Goal: Contribute content

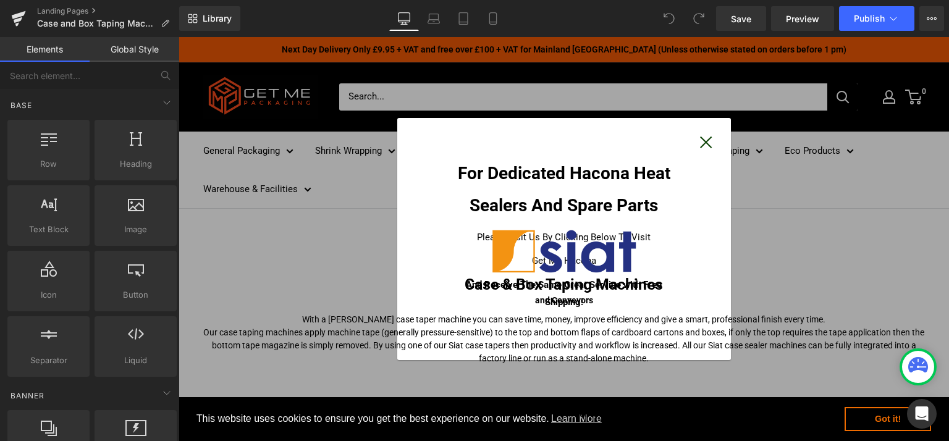
click at [700, 143] on button "Close" at bounding box center [706, 141] width 12 height 17
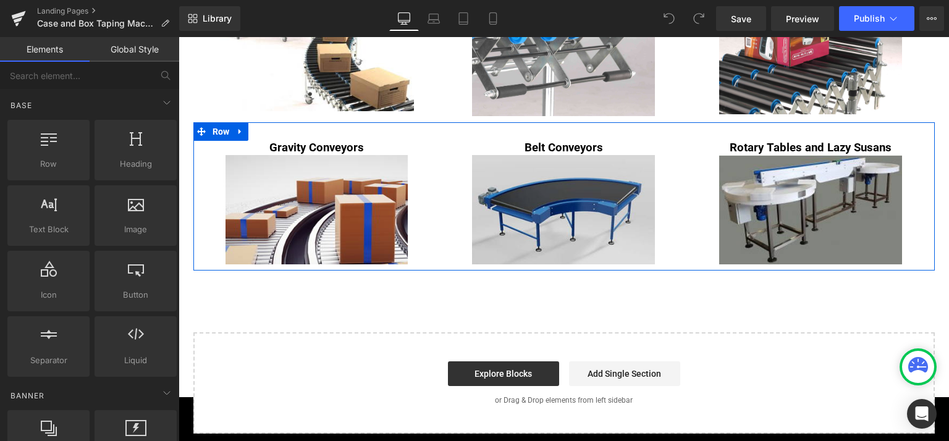
scroll to position [1483, 0]
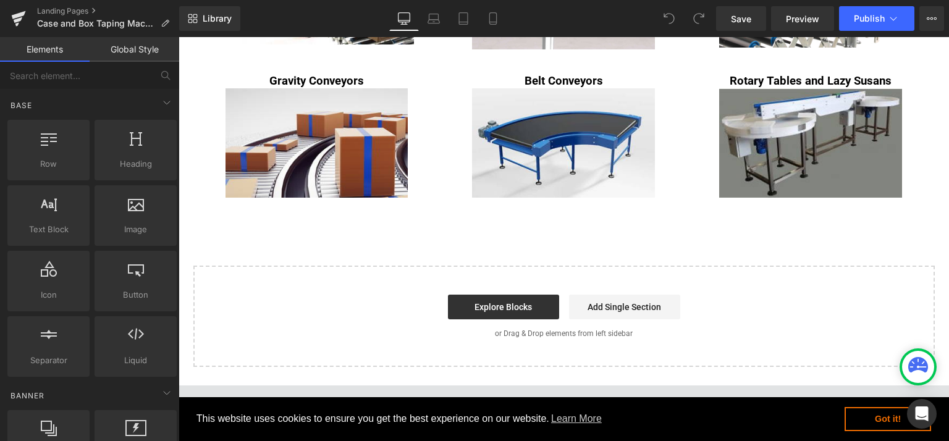
click at [43, 216] on div at bounding box center [48, 209] width 75 height 28
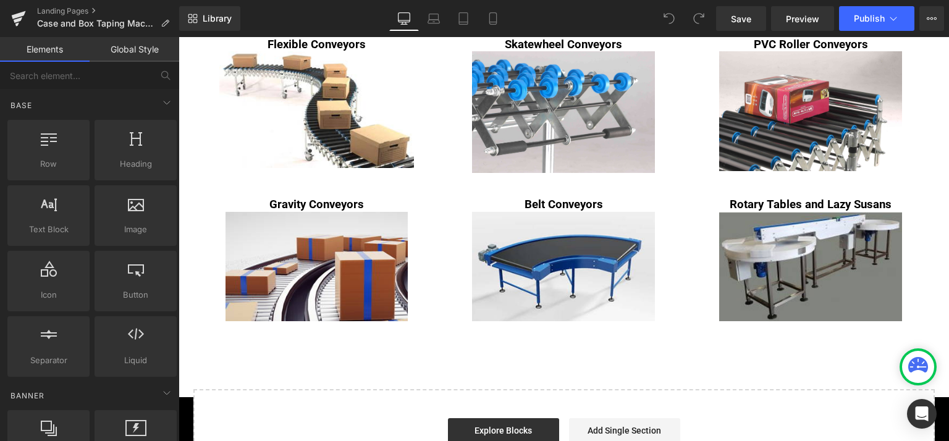
scroll to position [1545, 0]
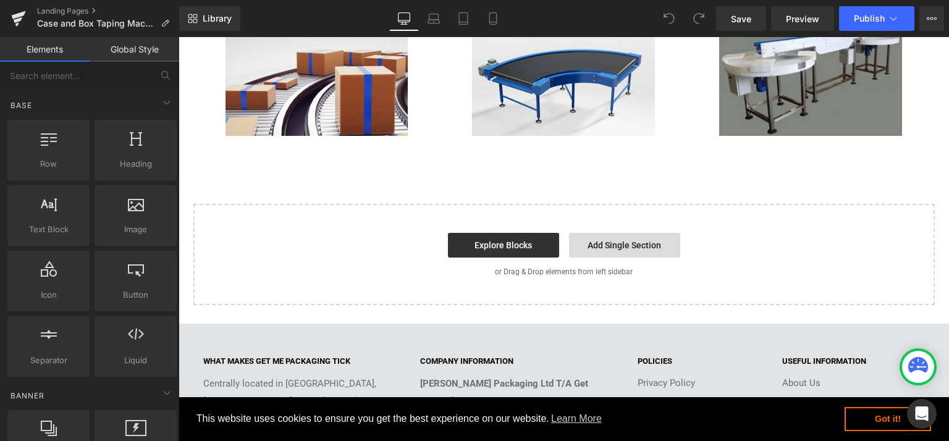
click at [611, 252] on link "Add Single Section" at bounding box center [624, 245] width 111 height 25
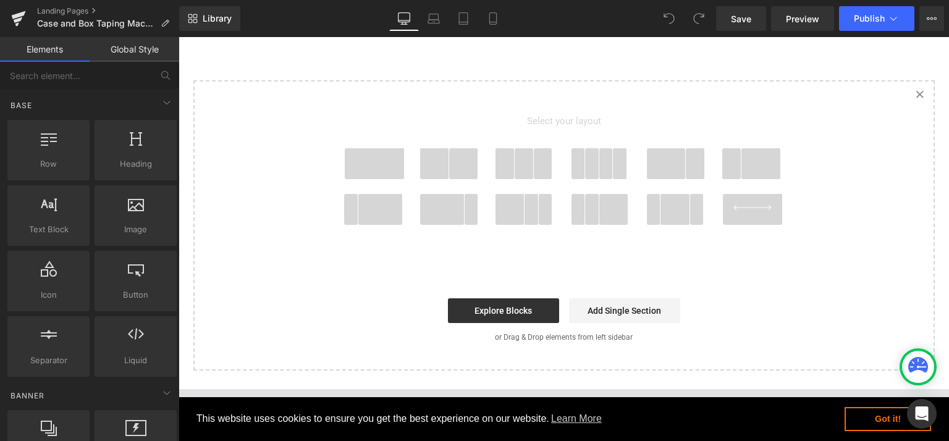
click at [378, 159] on span at bounding box center [374, 163] width 59 height 31
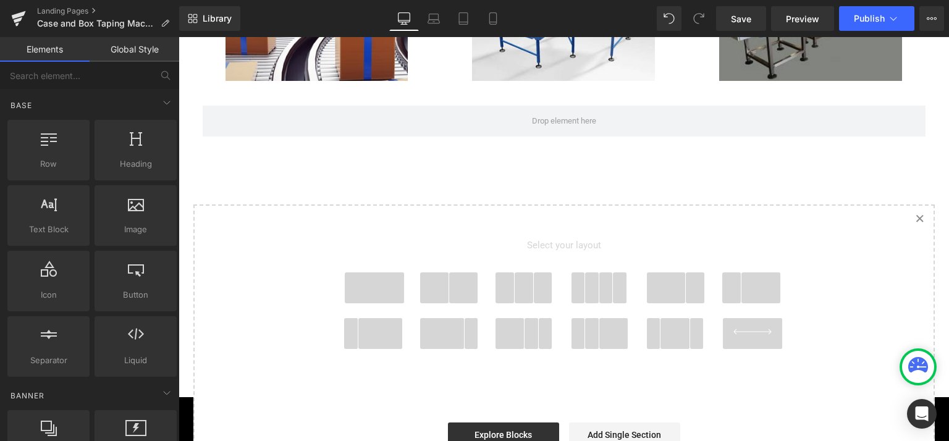
scroll to position [1476, 0]
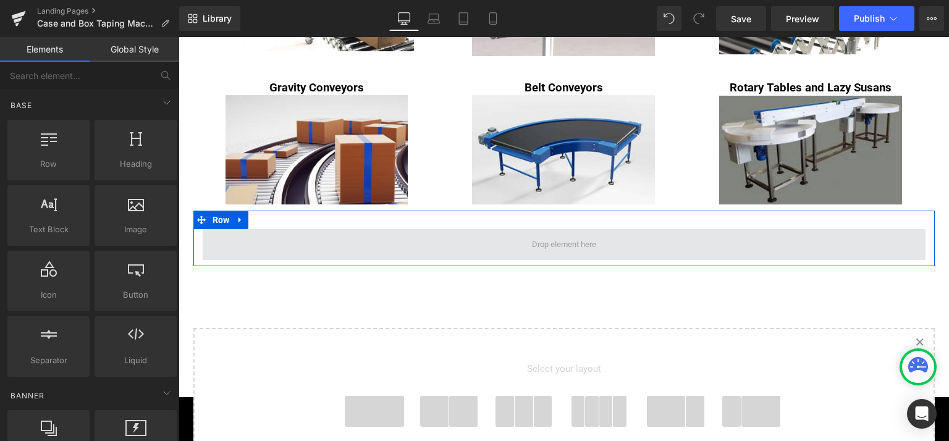
click at [531, 248] on span at bounding box center [564, 244] width 73 height 21
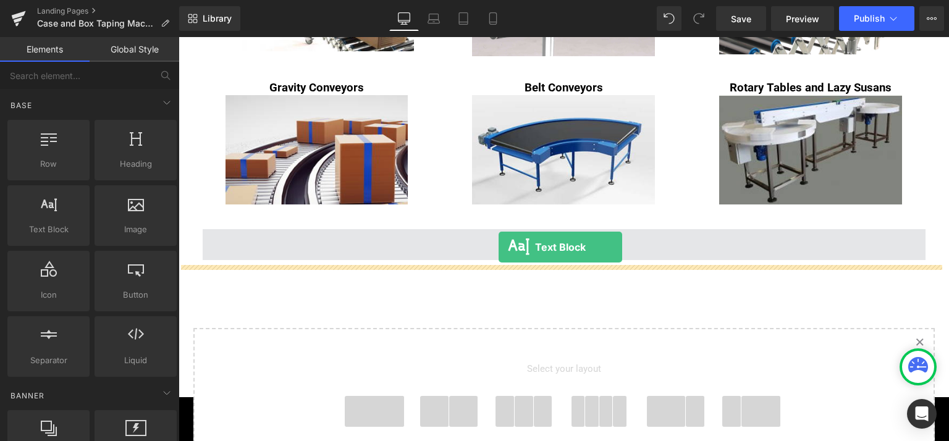
drag, startPoint x: 227, startPoint y: 242, endPoint x: 499, endPoint y: 248, distance: 272.0
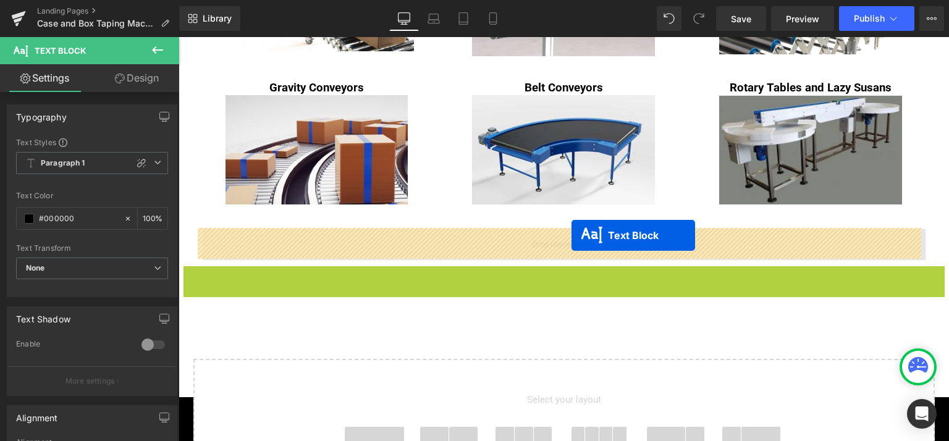
drag, startPoint x: 562, startPoint y: 287, endPoint x: 572, endPoint y: 235, distance: 52.1
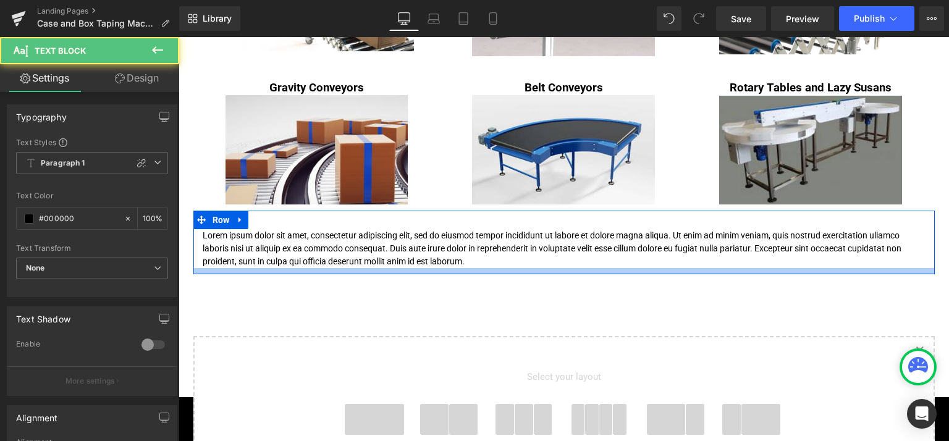
click at [484, 263] on p "Lorem ipsum dolor sit amet, consectetur adipiscing elit, sed do eiusmod tempor …" at bounding box center [564, 248] width 723 height 39
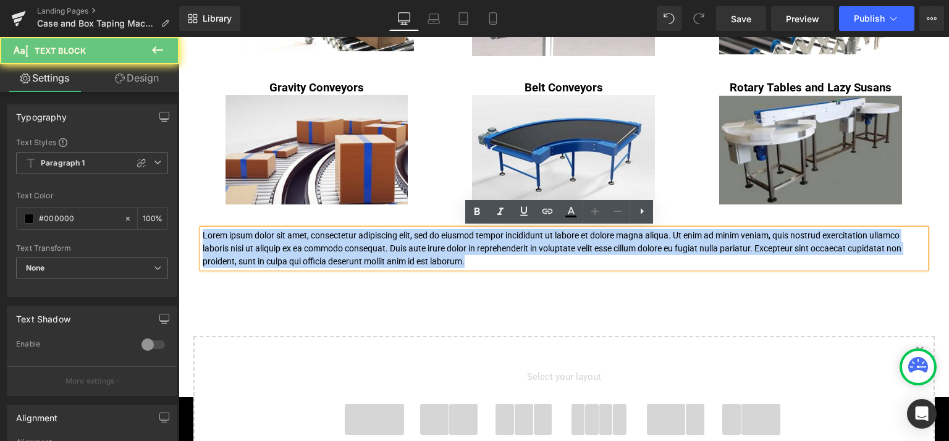
drag, startPoint x: 459, startPoint y: 257, endPoint x: 153, endPoint y: 208, distance: 309.2
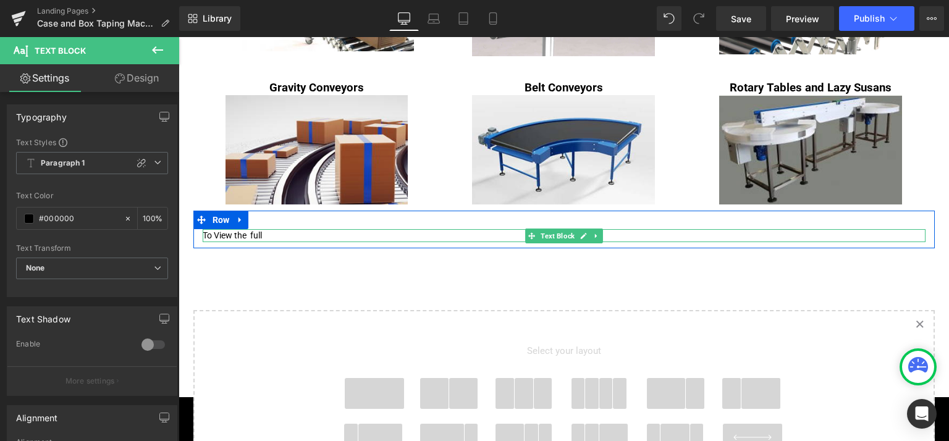
click at [242, 232] on p "To View the full" at bounding box center [564, 235] width 723 height 13
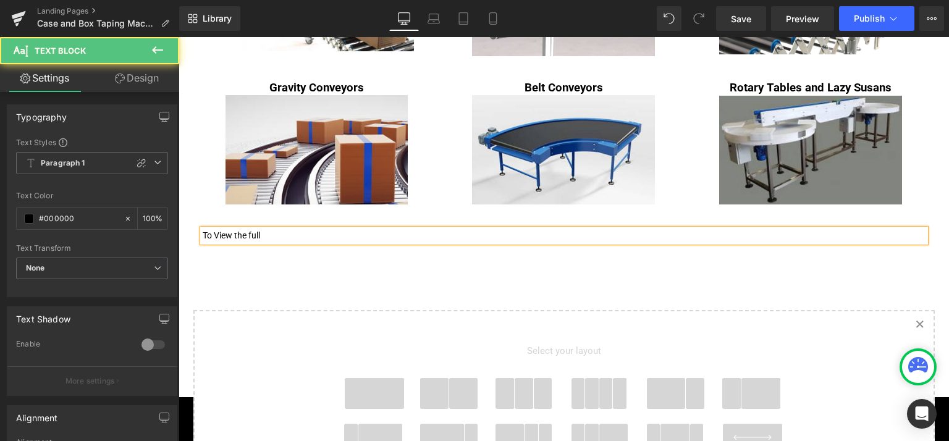
click at [271, 234] on p "To View the full" at bounding box center [564, 235] width 723 height 13
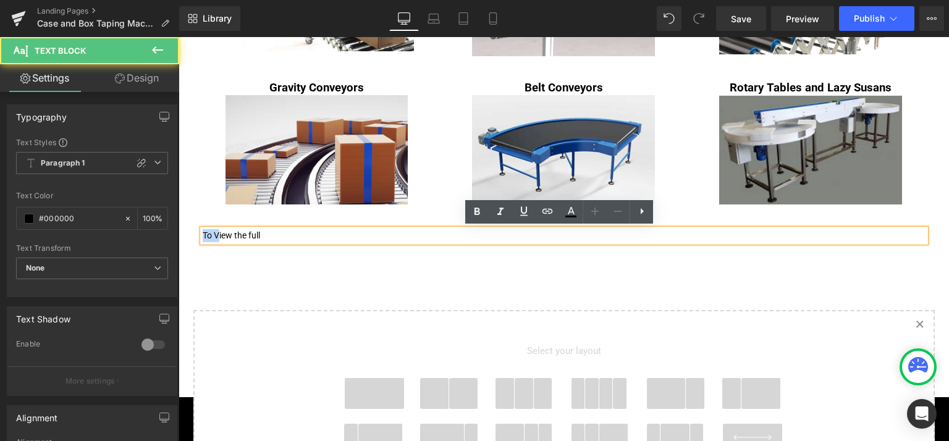
drag, startPoint x: 213, startPoint y: 238, endPoint x: 200, endPoint y: 236, distance: 13.7
click at [203, 236] on p "To View the full" at bounding box center [564, 235] width 723 height 13
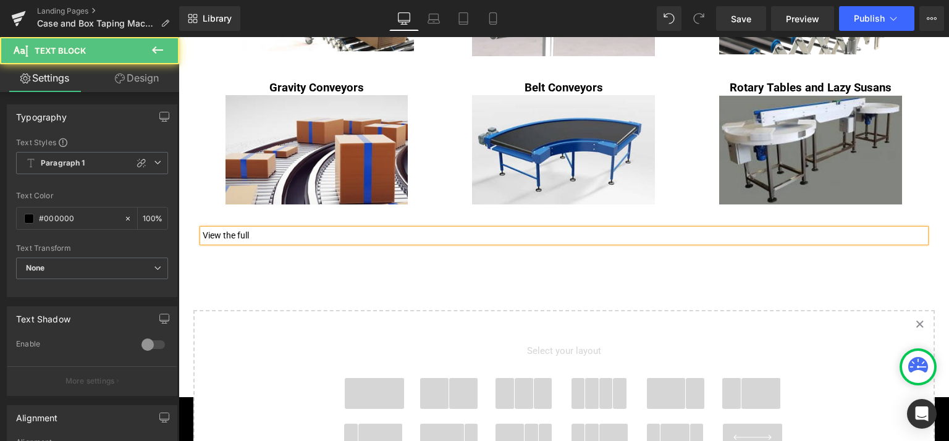
click at [292, 231] on p "View the full" at bounding box center [564, 235] width 723 height 13
click at [328, 230] on p "View the full range of SIAT End of line Machinery here" at bounding box center [564, 235] width 723 height 13
drag, startPoint x: 405, startPoint y: 236, endPoint x: 388, endPoint y: 234, distance: 17.5
click at [388, 234] on p "View the full range of SIAT End of Line Machinery here" at bounding box center [564, 235] width 723 height 13
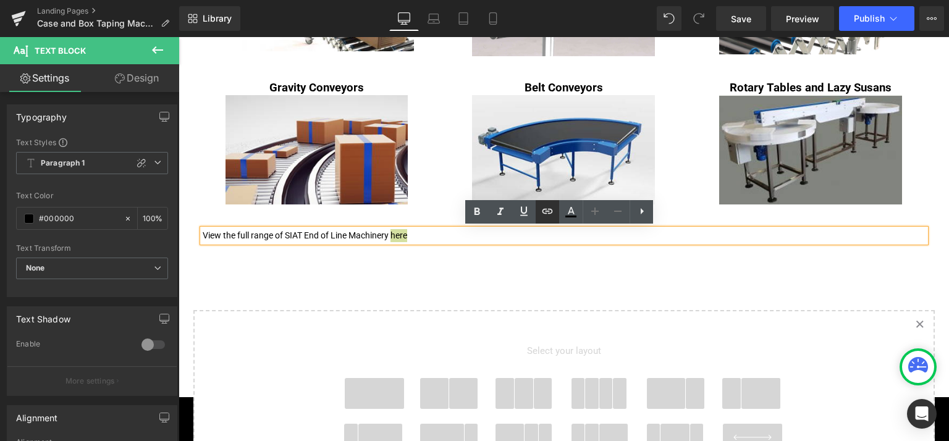
click at [546, 209] on icon at bounding box center [548, 211] width 11 height 5
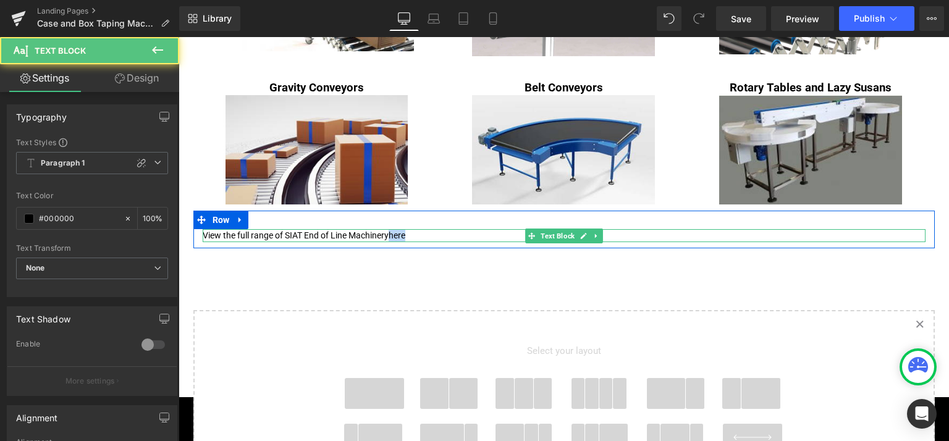
drag, startPoint x: 408, startPoint y: 235, endPoint x: 388, endPoint y: 233, distance: 20.5
click at [388, 233] on p "View the full range of SIAT End of Line Machinery here" at bounding box center [564, 235] width 723 height 13
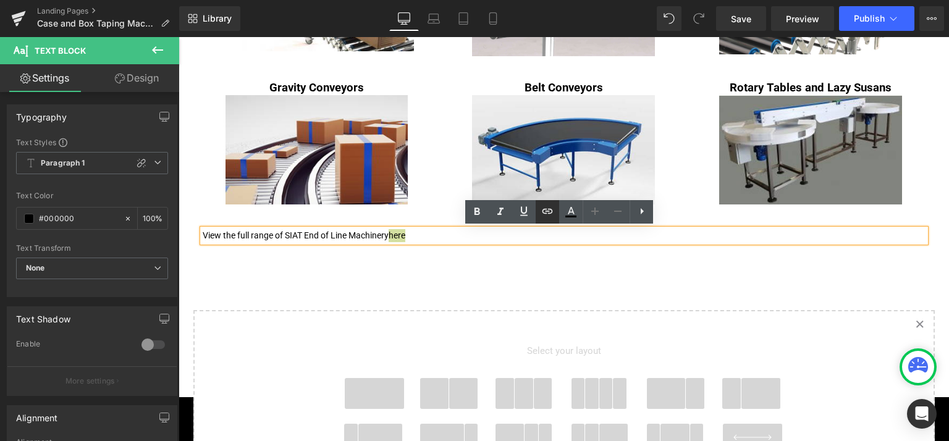
click at [548, 215] on icon at bounding box center [547, 211] width 15 height 15
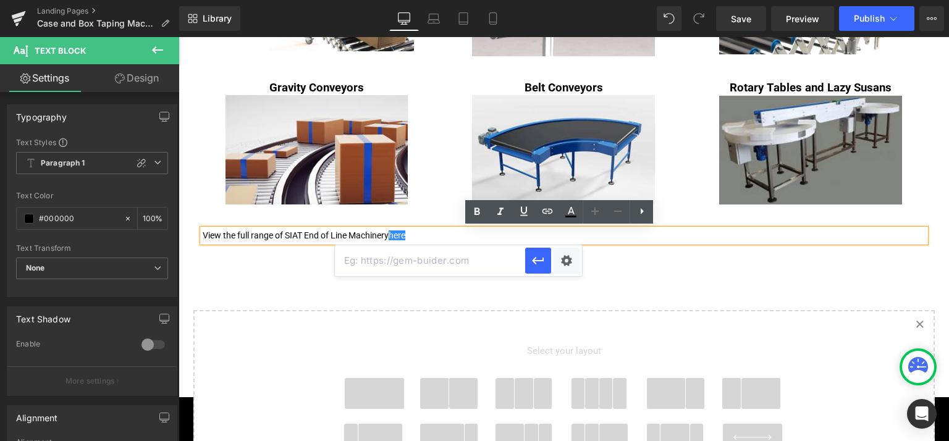
click at [421, 258] on input "text" at bounding box center [430, 260] width 190 height 31
paste input "[URL][DOMAIN_NAME]"
type input "[URL][DOMAIN_NAME]"
click at [536, 262] on icon "button" at bounding box center [538, 260] width 15 height 15
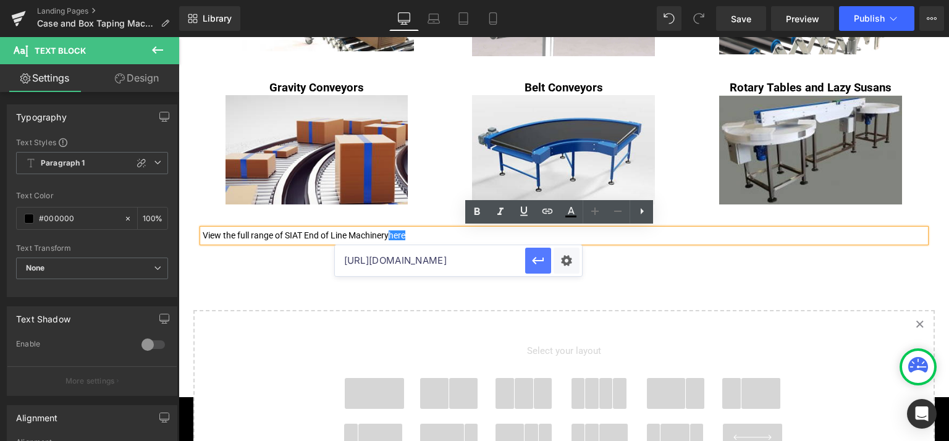
scroll to position [0, 0]
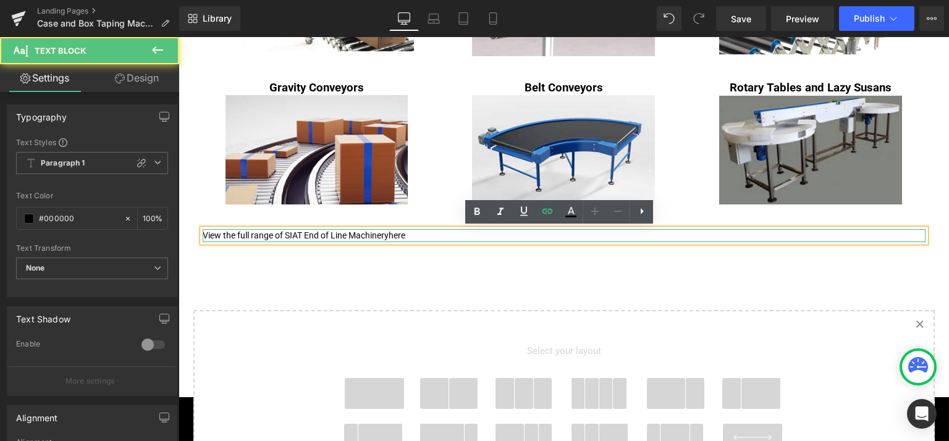
click at [406, 236] on p "View the full range of SIAT End of Line Machinery here" at bounding box center [564, 235] width 723 height 13
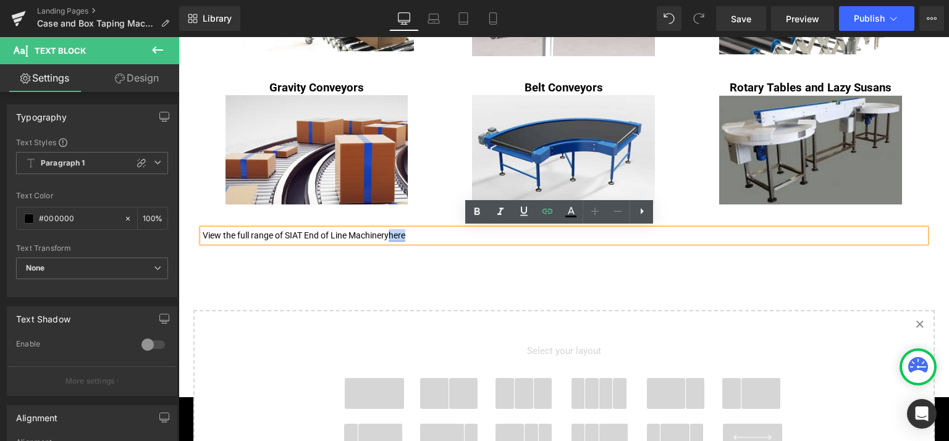
drag, startPoint x: 405, startPoint y: 236, endPoint x: 430, endPoint y: 233, distance: 24.9
click at [389, 230] on p "View the full range of SIAT End of Line Machinery here" at bounding box center [564, 235] width 723 height 13
click at [543, 213] on icon at bounding box center [547, 211] width 15 height 15
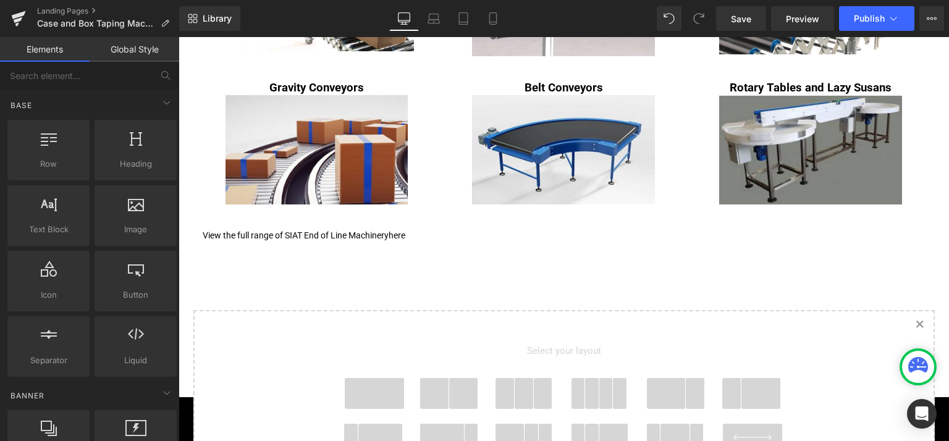
click at [203, 236] on p "View the full range of SIAT End of Line Machinery here" at bounding box center [564, 235] width 723 height 13
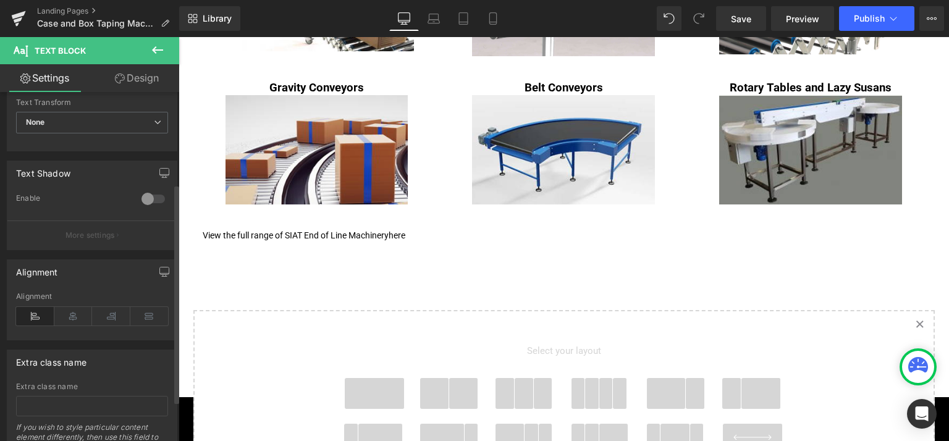
scroll to position [185, 0]
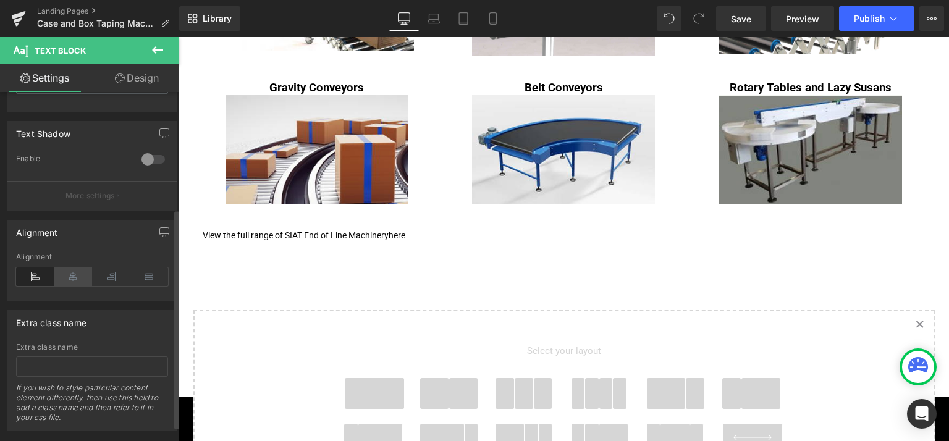
click at [72, 280] on icon at bounding box center [73, 277] width 38 height 19
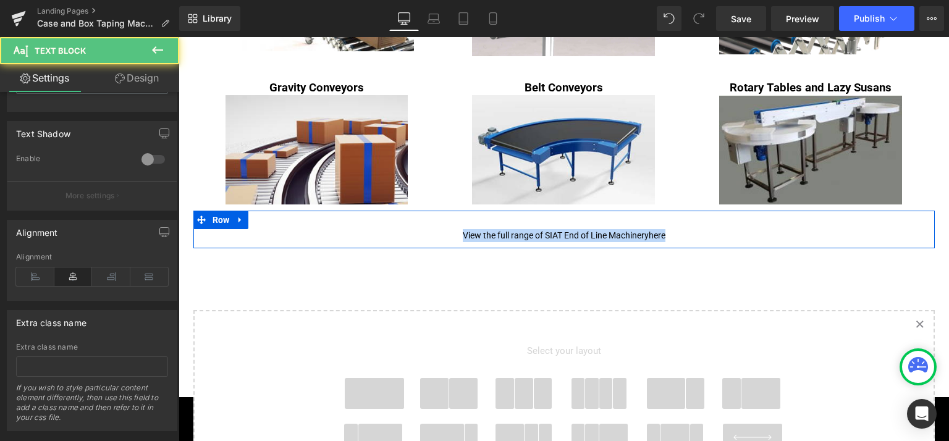
drag, startPoint x: 667, startPoint y: 234, endPoint x: 454, endPoint y: 222, distance: 213.5
click at [454, 222] on div "View the full range of SIAT End of Line Machinery here Text Block Row" at bounding box center [564, 230] width 742 height 38
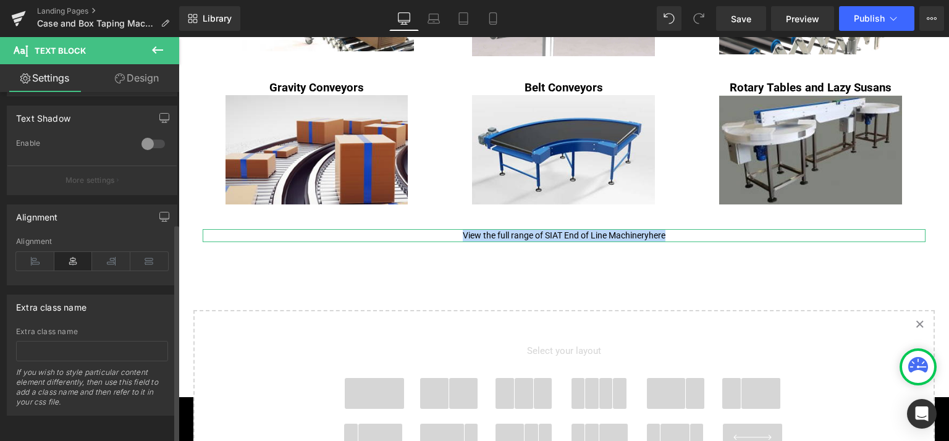
scroll to position [208, 0]
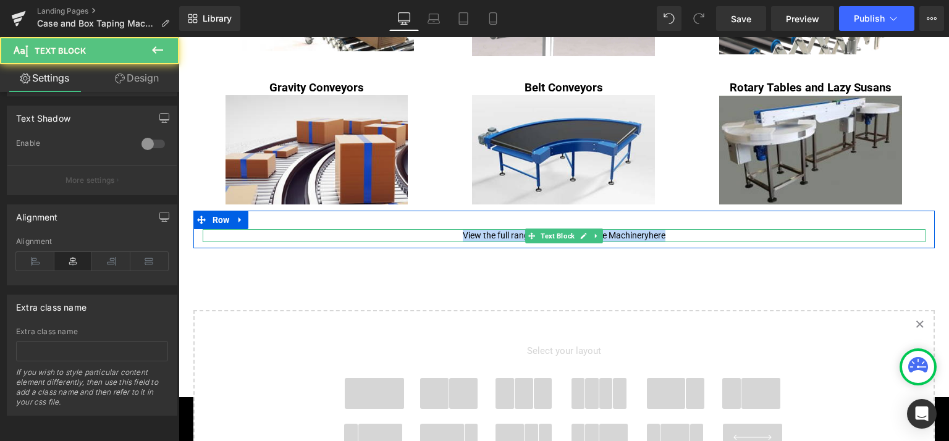
click at [611, 237] on p "View the full range of SIAT End of Line Machinery here" at bounding box center [564, 235] width 723 height 13
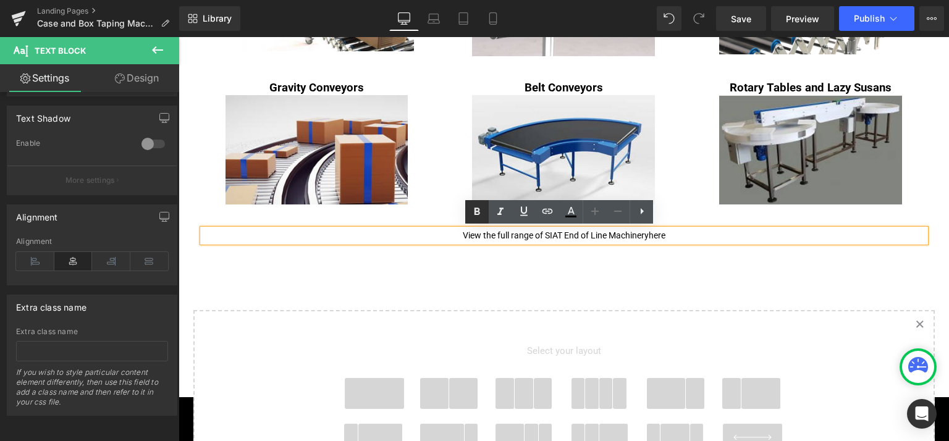
click at [475, 211] on icon at bounding box center [478, 211] width 6 height 7
click at [617, 213] on icon at bounding box center [618, 211] width 15 height 15
click at [593, 213] on icon at bounding box center [595, 211] width 15 height 15
drag, startPoint x: 659, startPoint y: 235, endPoint x: 667, endPoint y: 239, distance: 9.2
click at [659, 235] on link "here" at bounding box center [657, 235] width 17 height 10
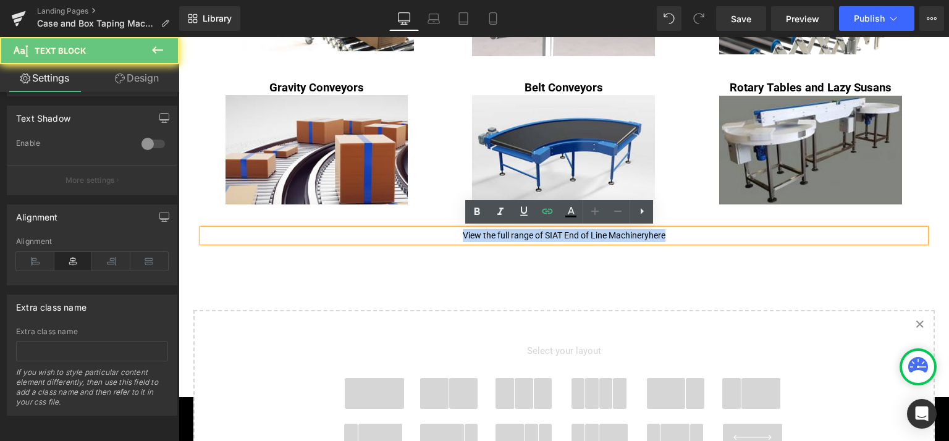
drag, startPoint x: 669, startPoint y: 239, endPoint x: 615, endPoint y: 226, distance: 54.7
click at [434, 230] on p "View the full range of SIAT End of Line Machinery here" at bounding box center [564, 235] width 723 height 13
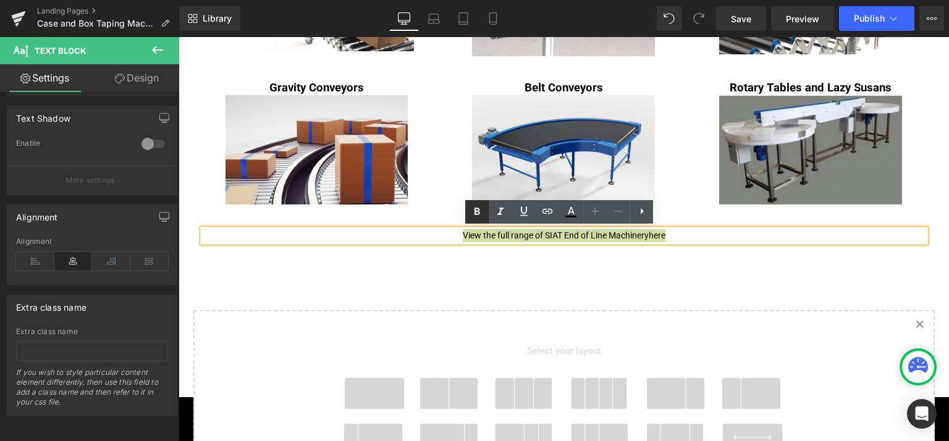
click at [480, 214] on icon at bounding box center [477, 212] width 15 height 15
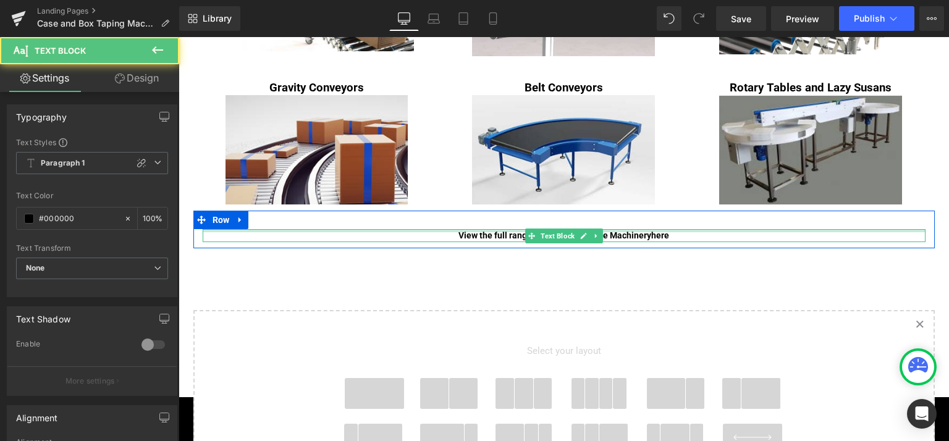
click at [677, 229] on div at bounding box center [564, 230] width 723 height 3
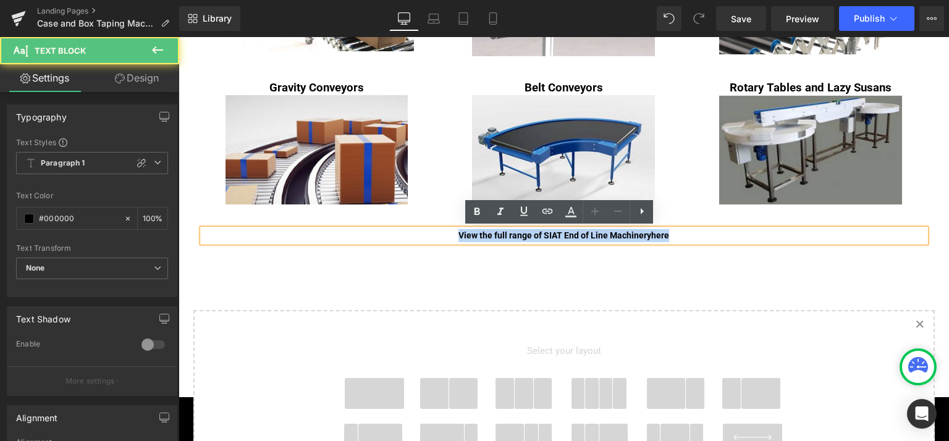
drag, startPoint x: 674, startPoint y: 236, endPoint x: 444, endPoint y: 232, distance: 229.3
click at [444, 232] on p "View the full range of SIAT End of Line Machinery here" at bounding box center [564, 235] width 723 height 13
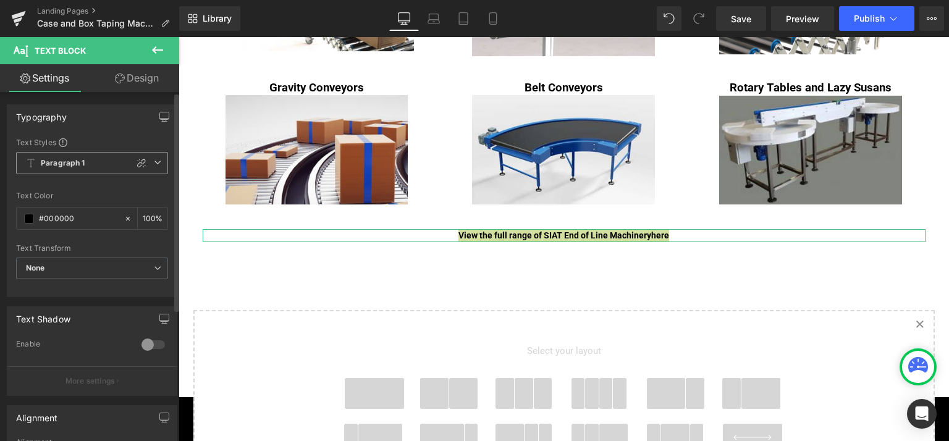
click at [88, 165] on span "Paragraph 1" at bounding box center [92, 163] width 152 height 22
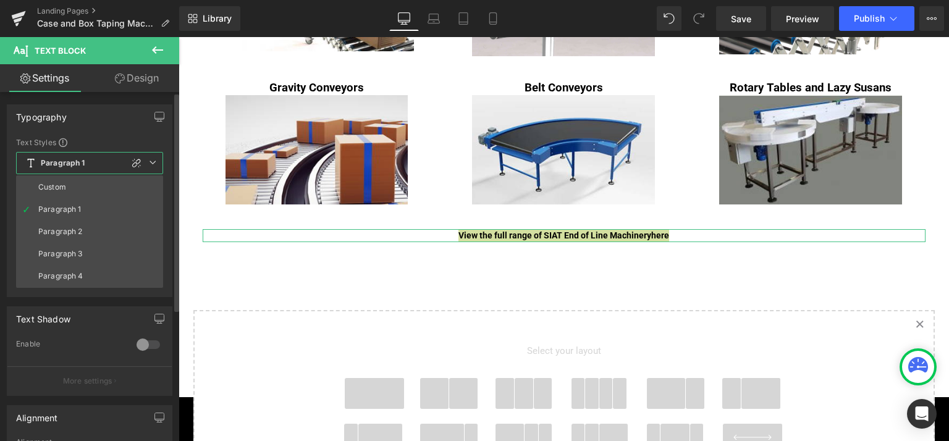
click at [88, 165] on span "Paragraph 1" at bounding box center [89, 163] width 147 height 22
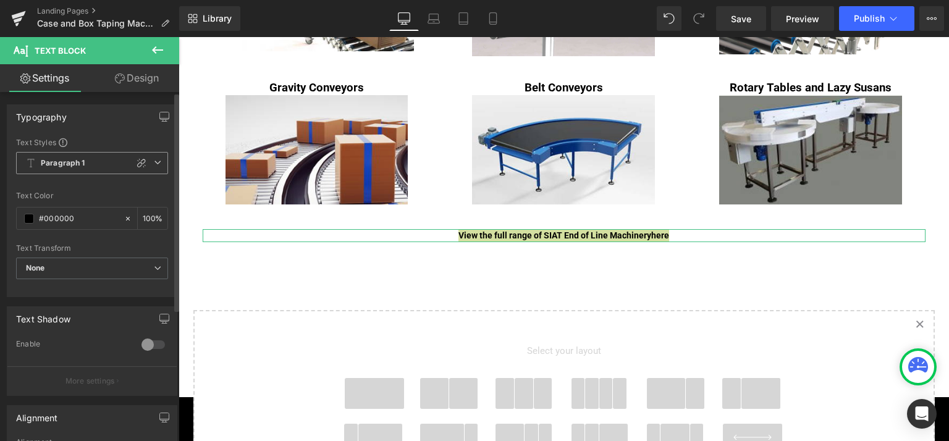
click at [72, 160] on b "Paragraph 1" at bounding box center [63, 163] width 44 height 11
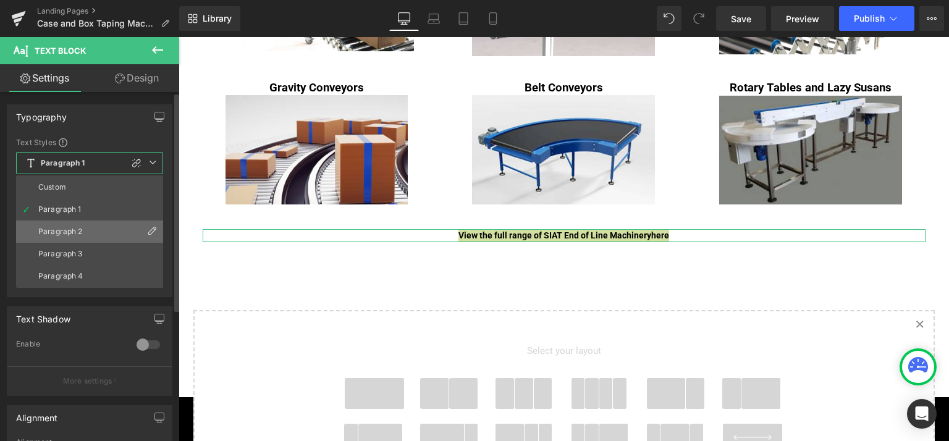
click at [59, 229] on div "Paragraph 2" at bounding box center [60, 231] width 44 height 9
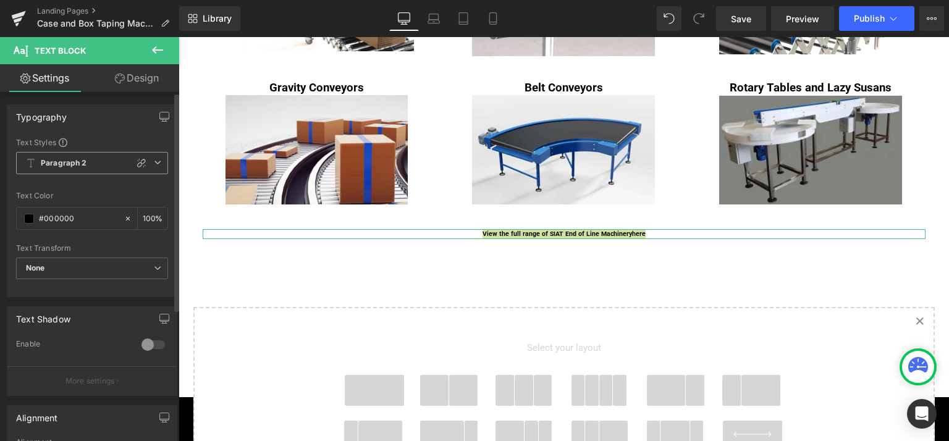
click at [54, 166] on b "Paragraph 2" at bounding box center [64, 163] width 46 height 11
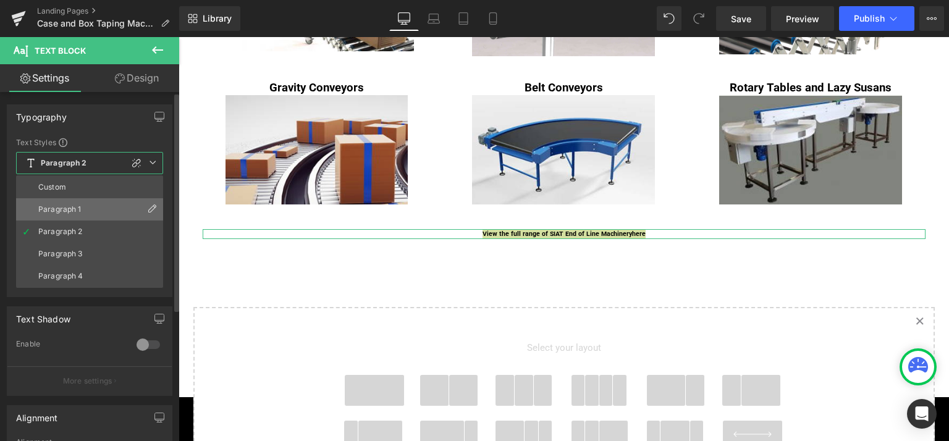
click at [65, 216] on li "Paragraph 1" at bounding box center [89, 209] width 147 height 22
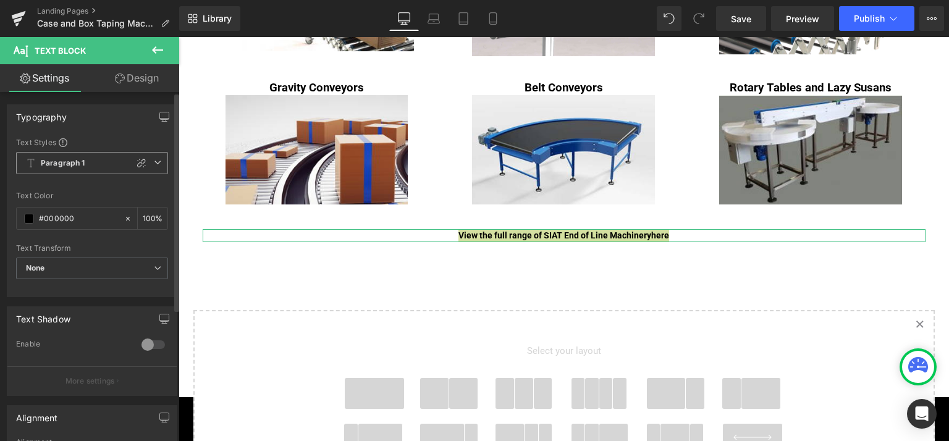
click at [99, 161] on span "Paragraph 1" at bounding box center [92, 163] width 152 height 22
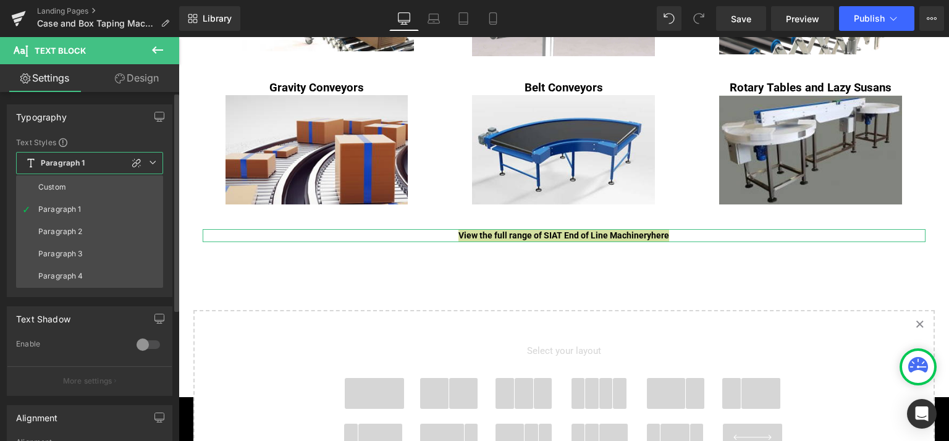
click at [66, 267] on li "Paragraph 4" at bounding box center [89, 276] width 147 height 22
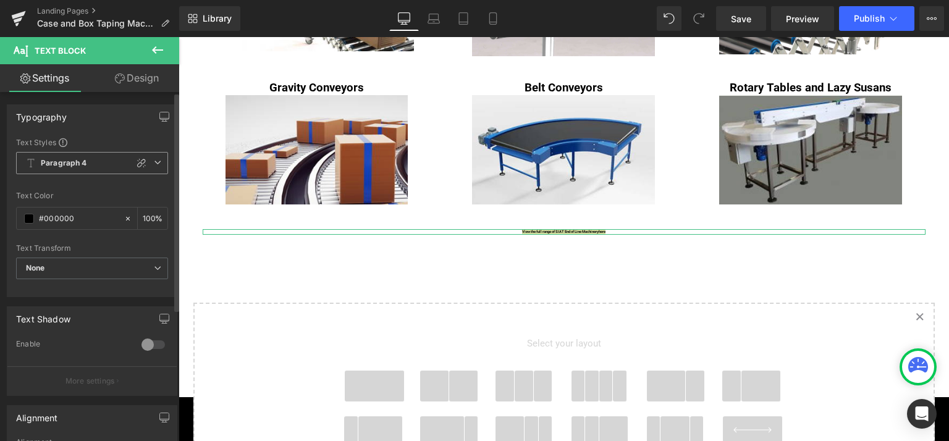
click at [81, 164] on b "Paragraph 4" at bounding box center [64, 163] width 46 height 11
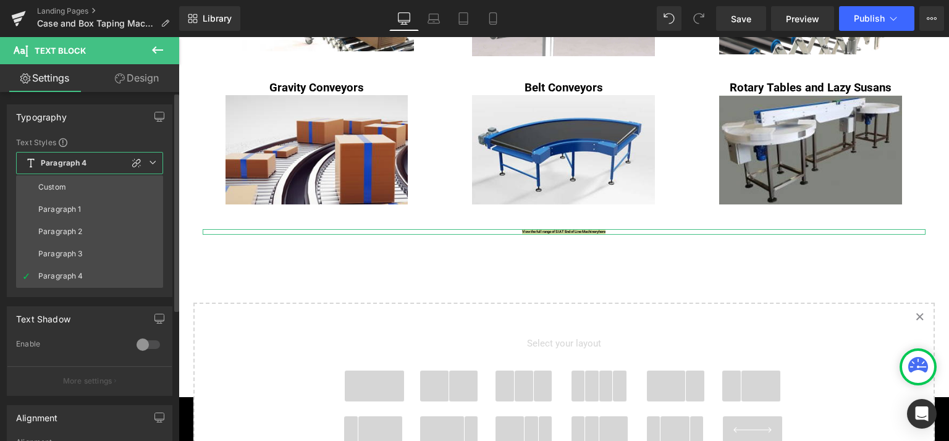
click at [58, 211] on div "Paragraph 1" at bounding box center [59, 209] width 43 height 9
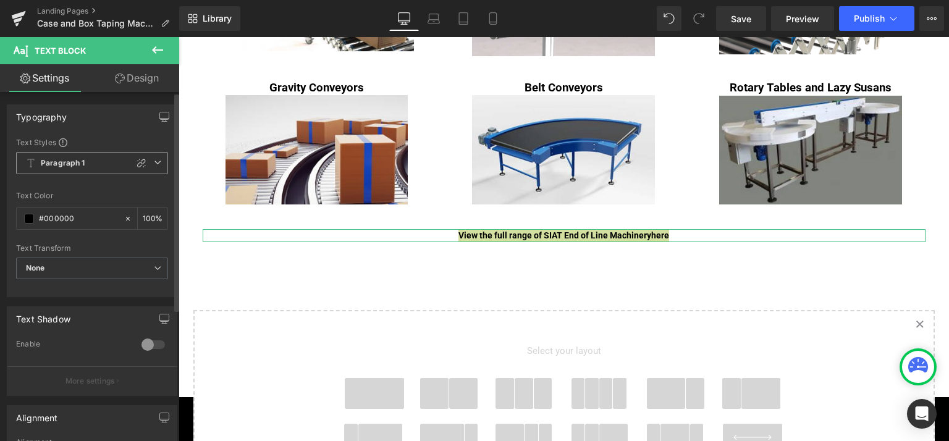
click at [69, 172] on div "Paragraph 1 Custom Paragraph 1 Paragraph 2 Paragraph 3 Paragraph 4" at bounding box center [92, 166] width 152 height 28
click at [66, 169] on span "Paragraph 1" at bounding box center [92, 163] width 152 height 22
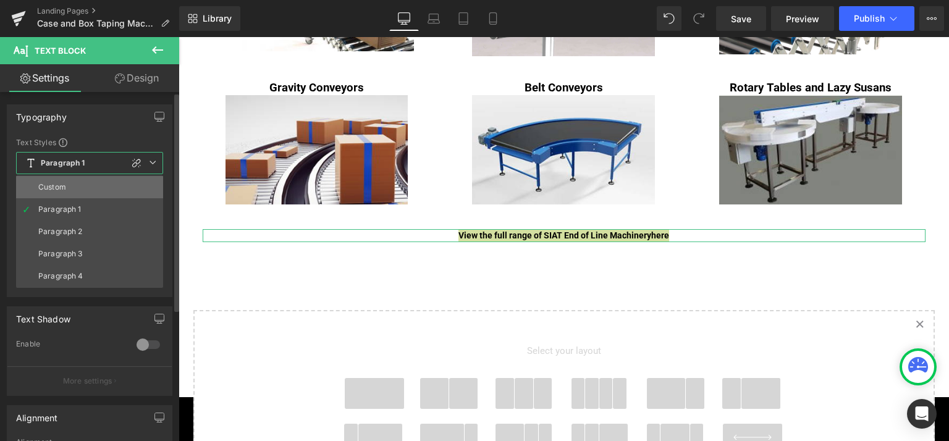
click at [54, 188] on div "Custom" at bounding box center [52, 187] width 28 height 9
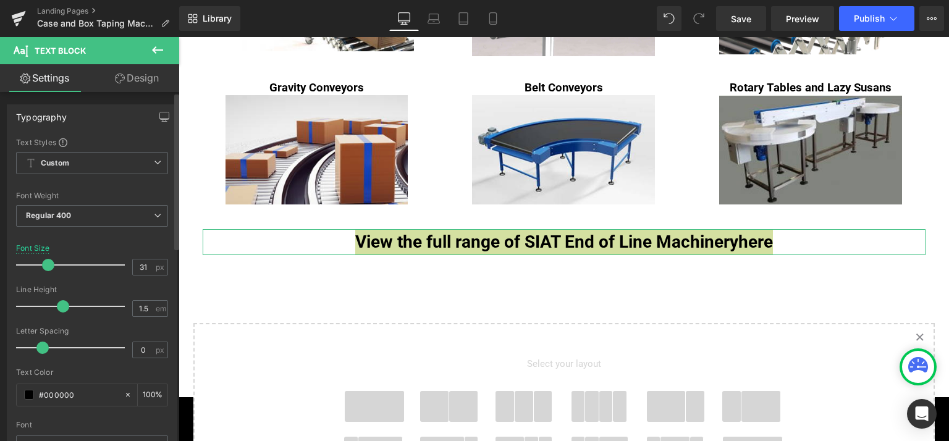
drag, startPoint x: 30, startPoint y: 265, endPoint x: 45, endPoint y: 268, distance: 15.0
click at [45, 268] on span at bounding box center [48, 265] width 12 height 12
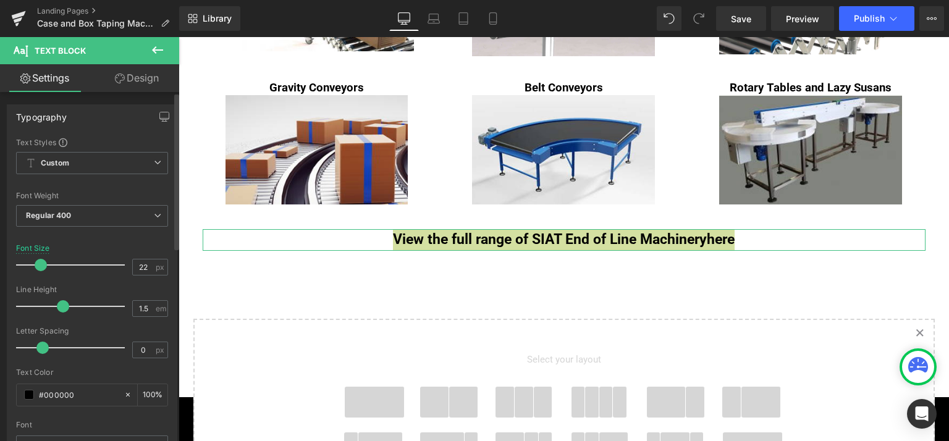
type input "20"
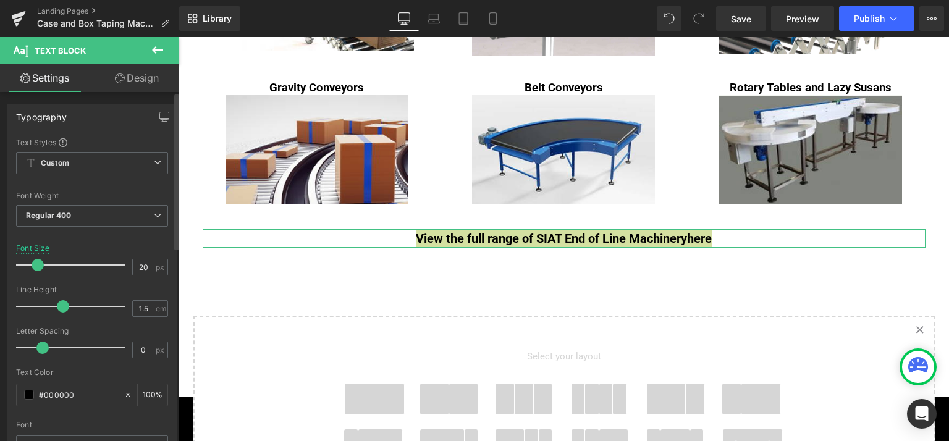
drag, startPoint x: 51, startPoint y: 263, endPoint x: 40, endPoint y: 264, distance: 11.8
click at [40, 264] on span at bounding box center [38, 265] width 12 height 12
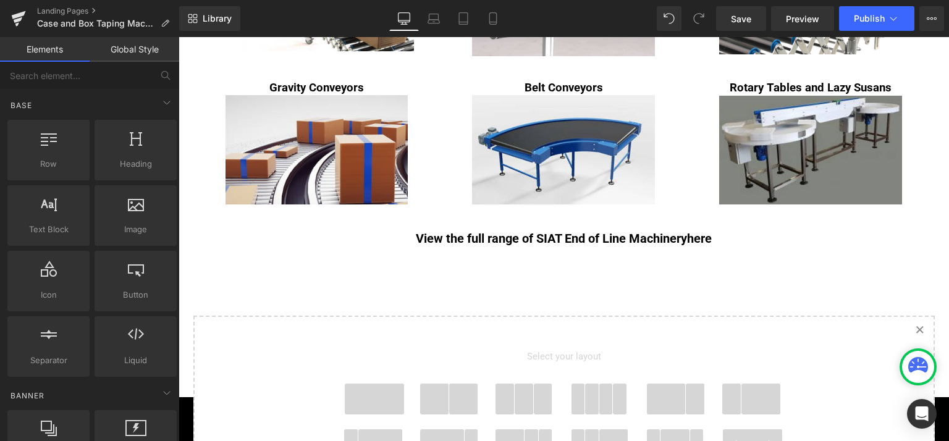
scroll to position [1353, 0]
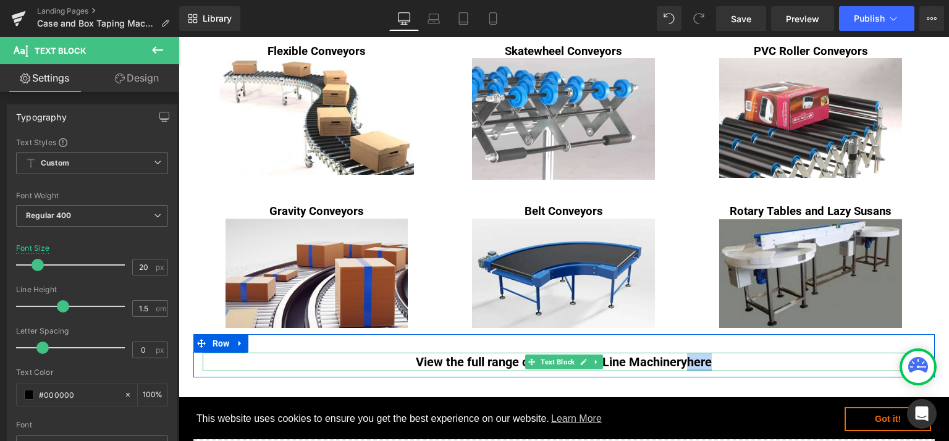
drag, startPoint x: 709, startPoint y: 363, endPoint x: 687, endPoint y: 362, distance: 22.3
click at [687, 362] on link "here" at bounding box center [699, 362] width 25 height 15
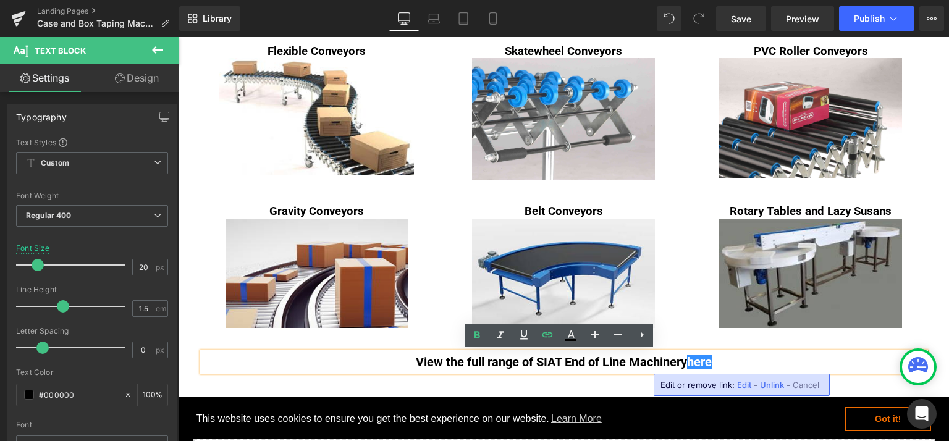
click at [677, 364] on strong "View the full range of SIAT End of Line Machinery here" at bounding box center [564, 362] width 296 height 15
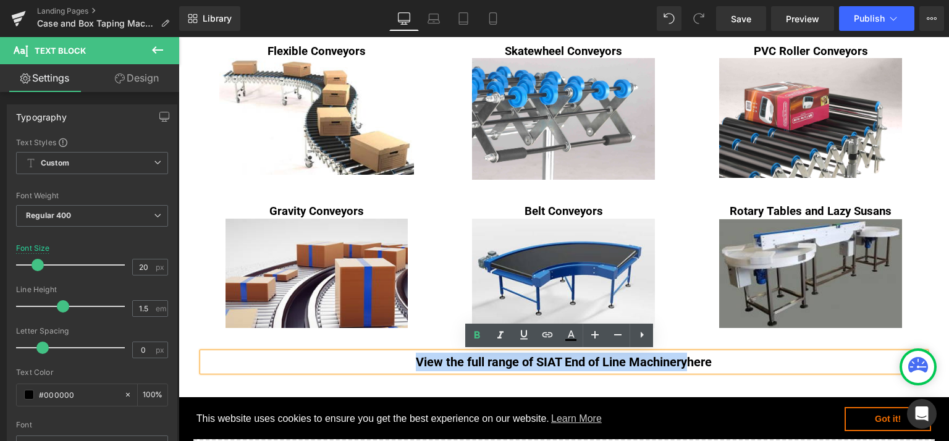
drag, startPoint x: 680, startPoint y: 360, endPoint x: 437, endPoint y: 344, distance: 243.3
click at [405, 368] on p "View the full range of SIAT End of Line Machinery here" at bounding box center [564, 362] width 723 height 19
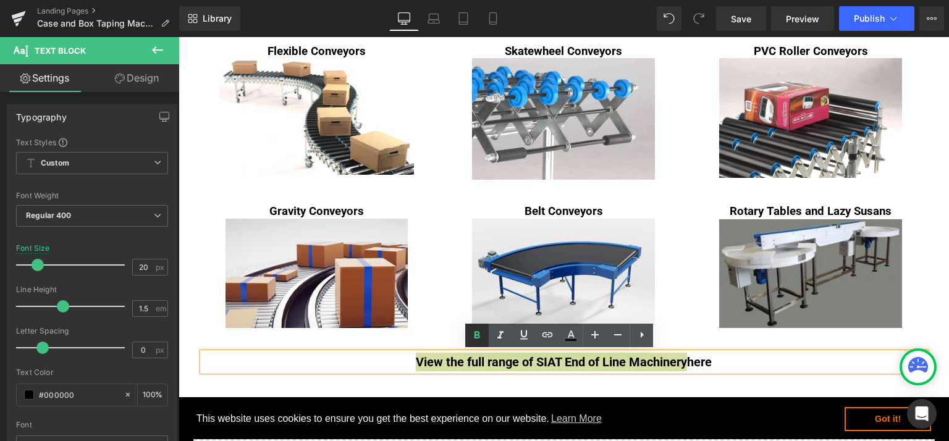
click at [479, 339] on icon at bounding box center [477, 335] width 15 height 15
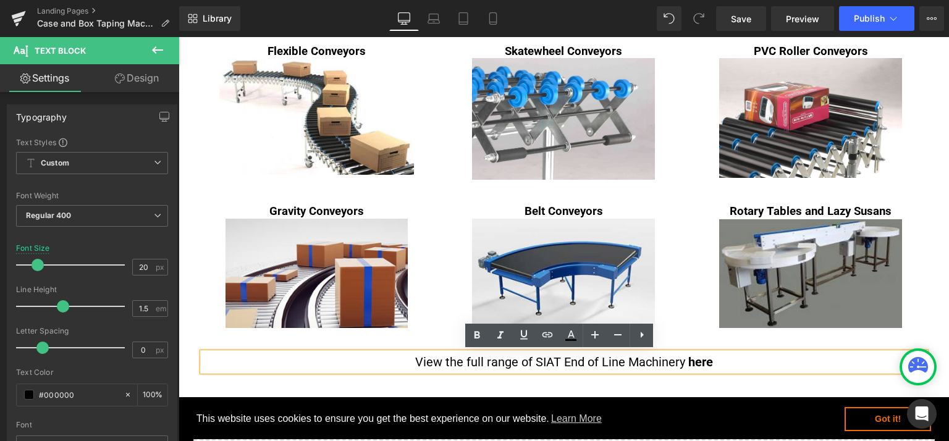
click at [751, 362] on p "View the full range of SIAT End of Line Machinery here" at bounding box center [564, 362] width 723 height 19
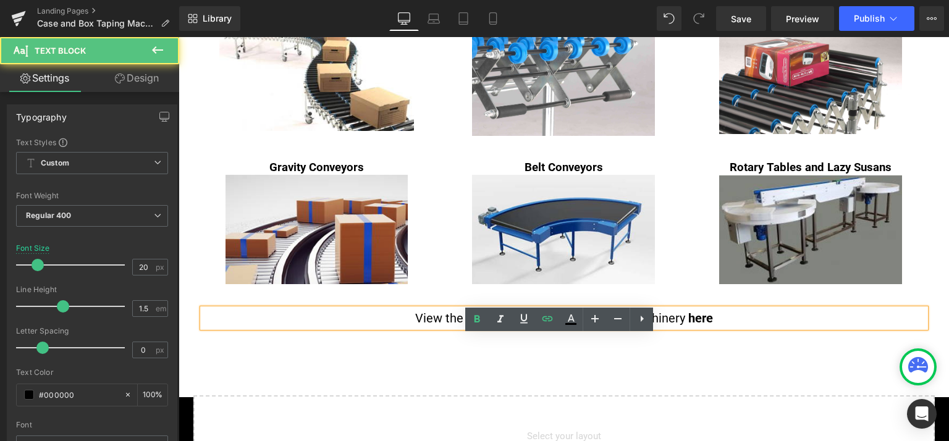
scroll to position [1414, 0]
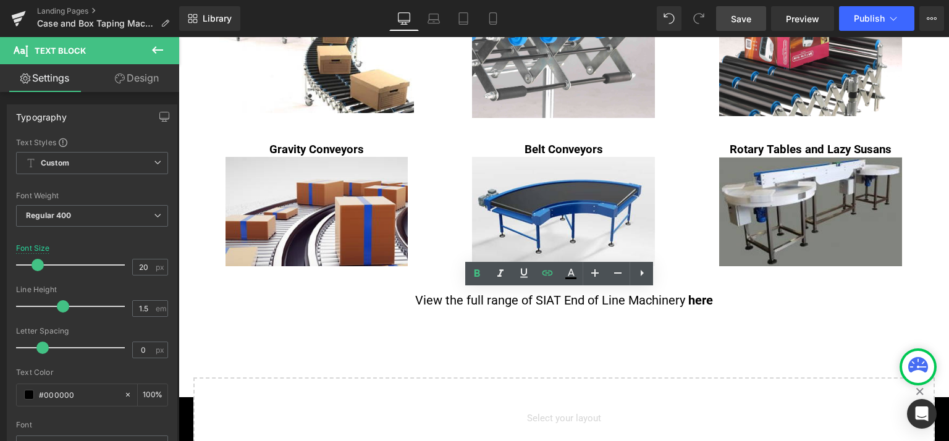
click at [751, 18] on span "Save" at bounding box center [741, 18] width 20 height 13
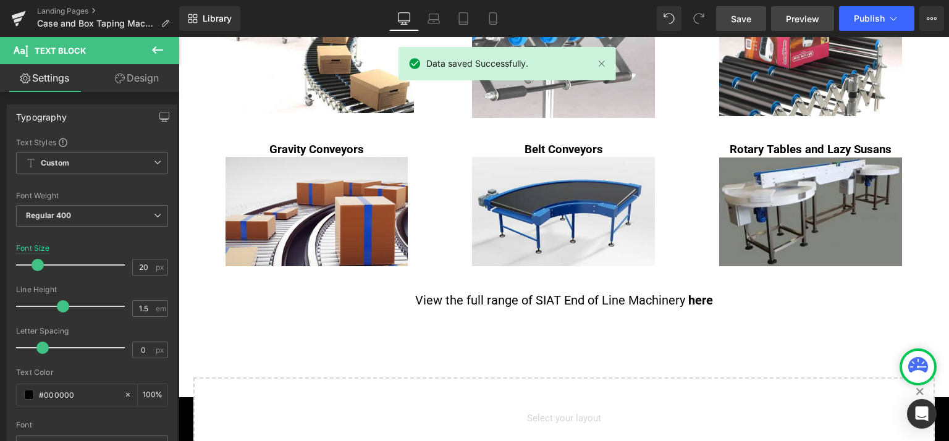
click at [790, 19] on span "Preview" at bounding box center [802, 18] width 33 height 13
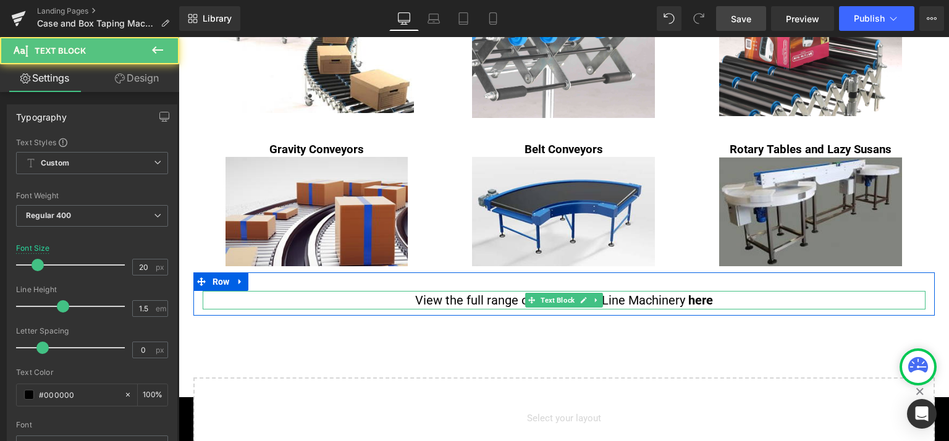
click at [679, 299] on p "View the full range of SIAT End of Line Machinery here" at bounding box center [564, 300] width 723 height 19
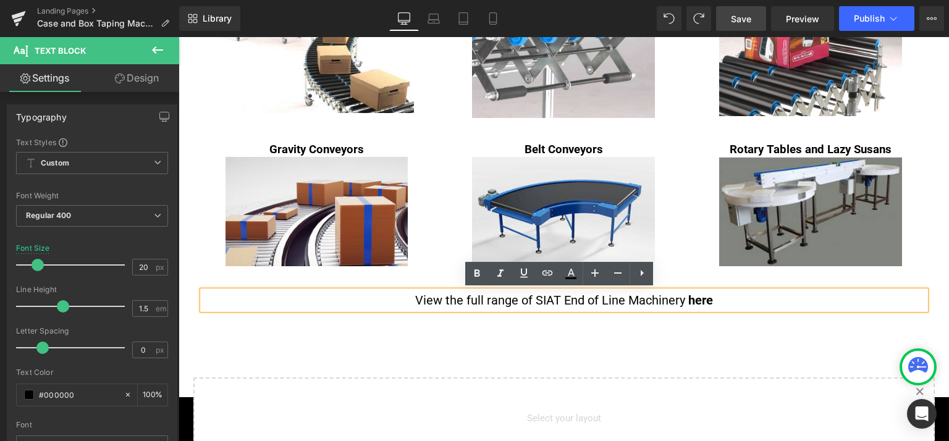
click at [407, 300] on p "View the full range of SIAT End of Line Machinery here" at bounding box center [564, 300] width 723 height 19
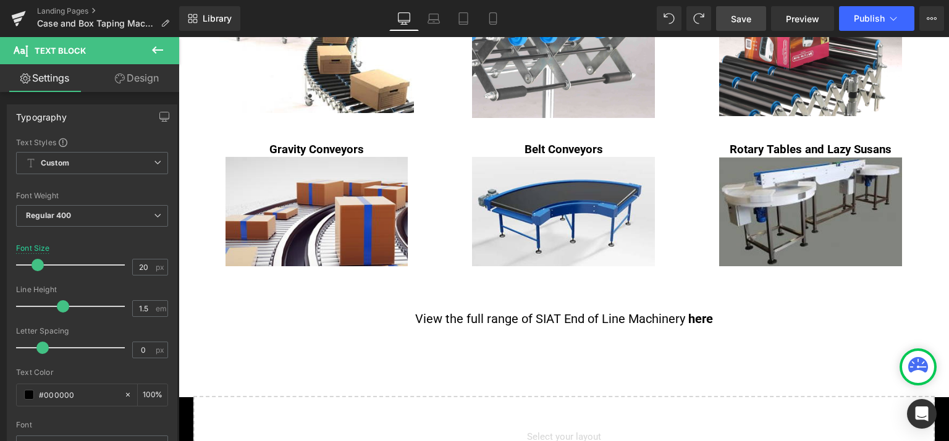
click at [743, 19] on span "Save" at bounding box center [741, 18] width 20 height 13
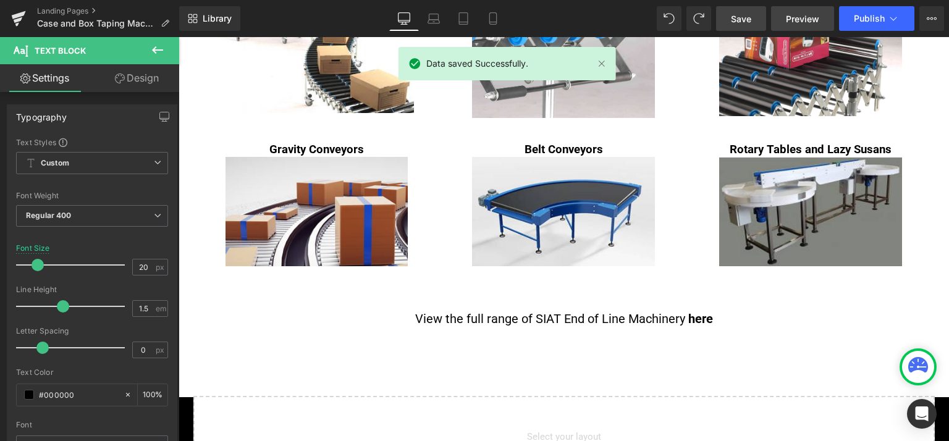
click at [797, 13] on span "Preview" at bounding box center [802, 18] width 33 height 13
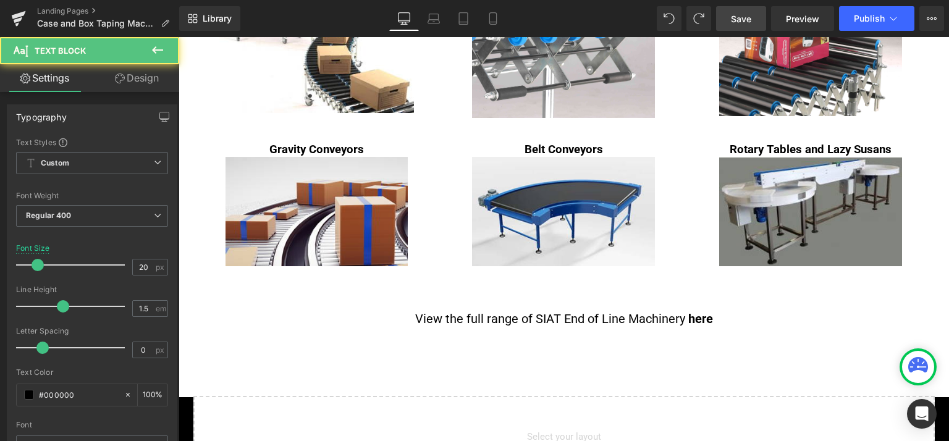
click at [732, 322] on p "View the full range of SIAT End of Line Machinery here" at bounding box center [564, 319] width 723 height 19
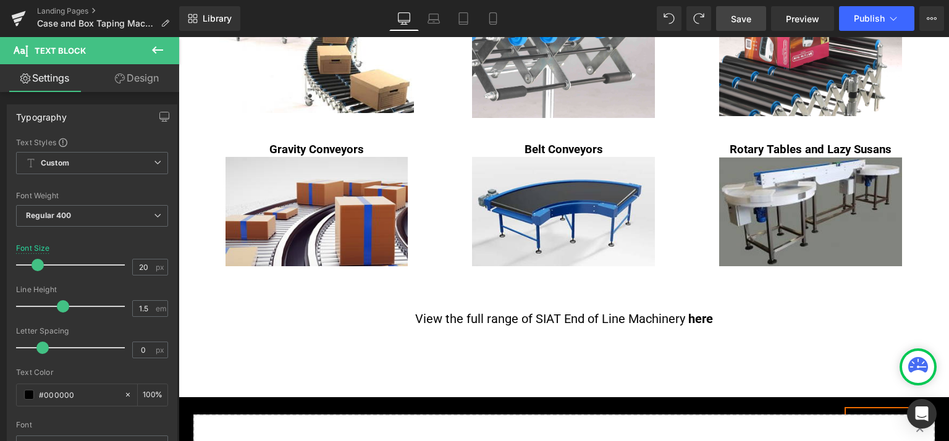
click at [750, 18] on span "Save" at bounding box center [741, 18] width 20 height 13
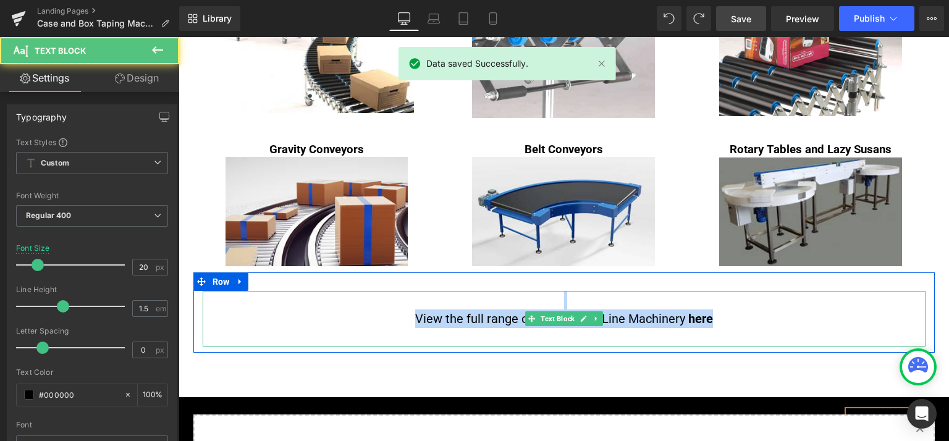
drag, startPoint x: 712, startPoint y: 314, endPoint x: 397, endPoint y: 305, distance: 315.3
click at [397, 305] on div "View the full range of SIAT End of Line Machinery here" at bounding box center [564, 319] width 723 height 56
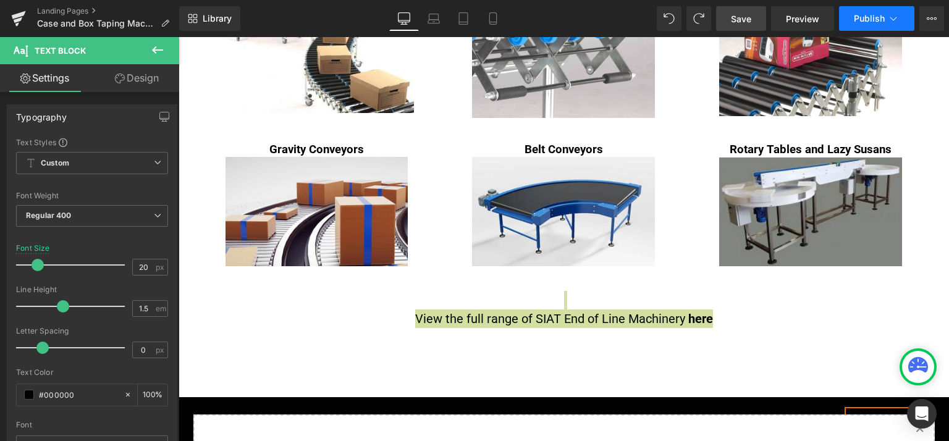
click at [863, 14] on span "Publish" at bounding box center [869, 19] width 31 height 10
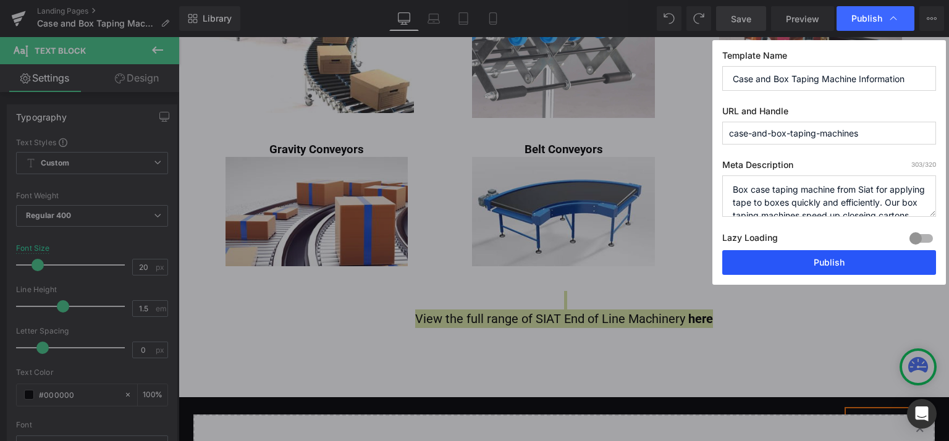
click at [827, 263] on button "Publish" at bounding box center [829, 262] width 214 height 25
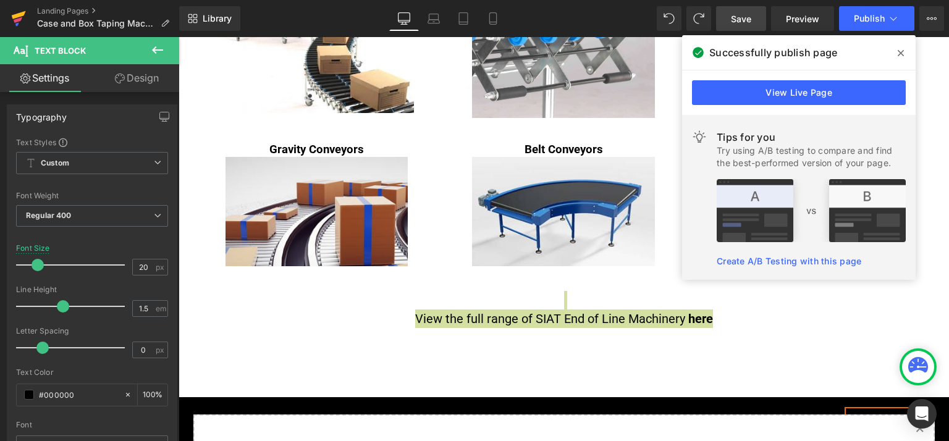
click at [20, 17] on icon at bounding box center [18, 18] width 15 height 31
